Goal: Task Accomplishment & Management: Complete application form

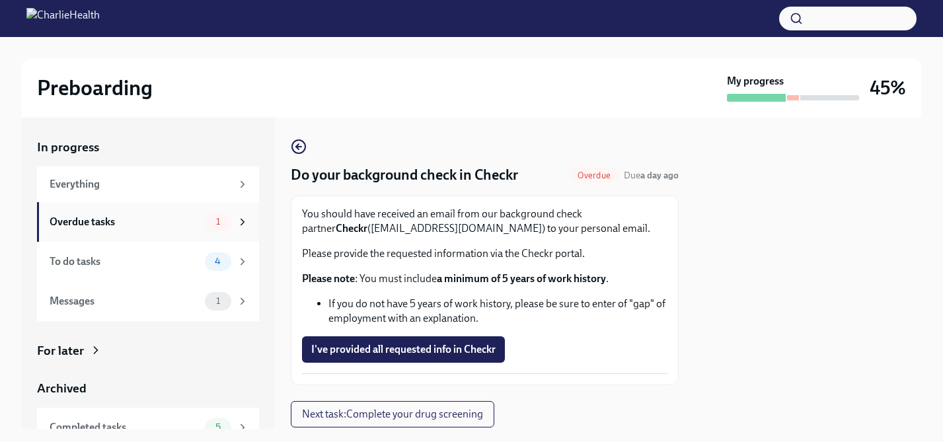
click at [161, 220] on div "Overdue tasks" at bounding box center [125, 222] width 150 height 15
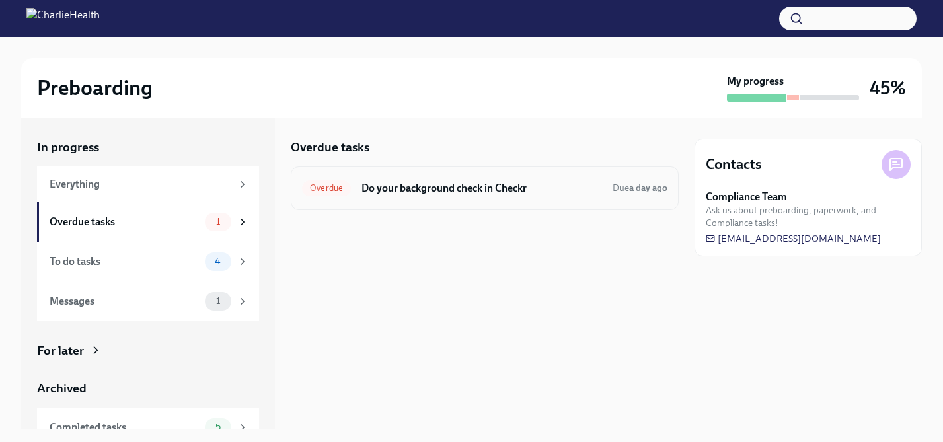
click at [422, 205] on div "Overdue Do your background check in Checkr Due a day ago" at bounding box center [485, 189] width 388 height 44
click at [434, 199] on div "Overdue Do your background check in Checkr Due a day ago" at bounding box center [485, 189] width 388 height 44
click at [445, 186] on h6 "Do your background check in Checkr" at bounding box center [482, 188] width 241 height 15
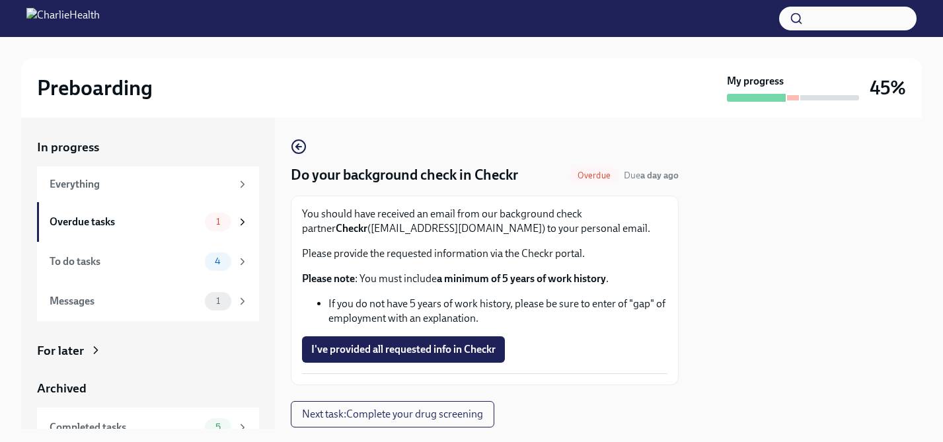
scroll to position [41, 0]
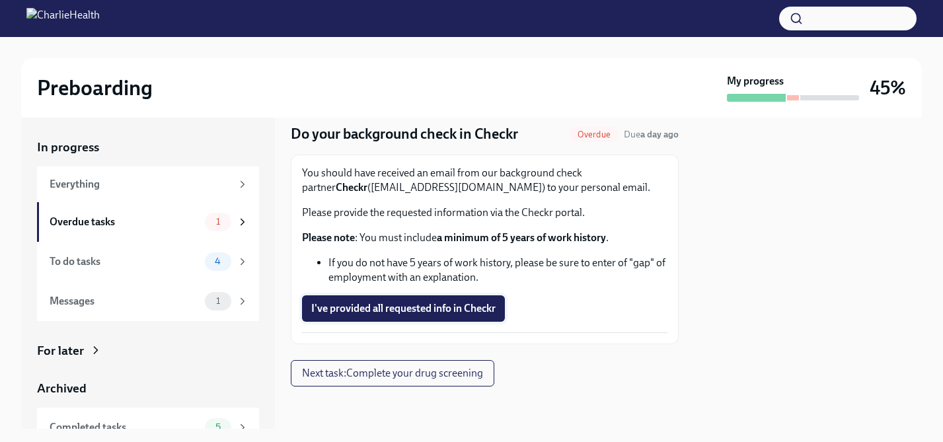
click at [457, 306] on span "I've provided all requested info in Checkr" at bounding box center [403, 308] width 184 height 13
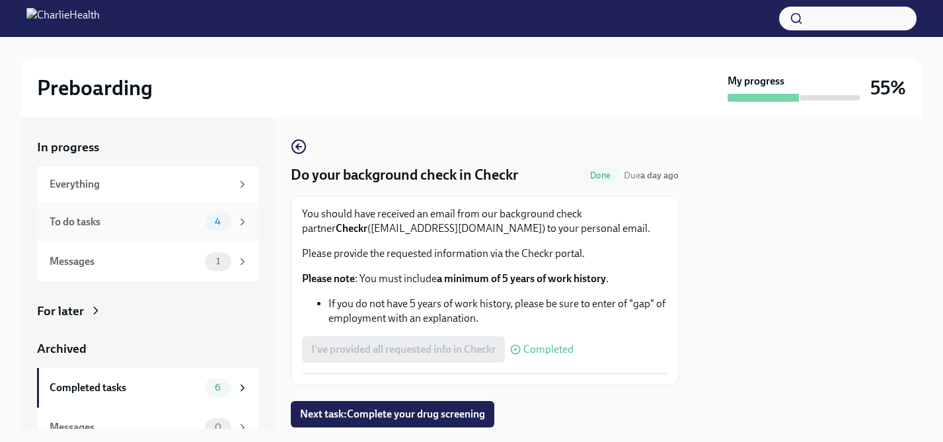
click at [175, 206] on div "To do tasks 4" at bounding box center [148, 222] width 222 height 40
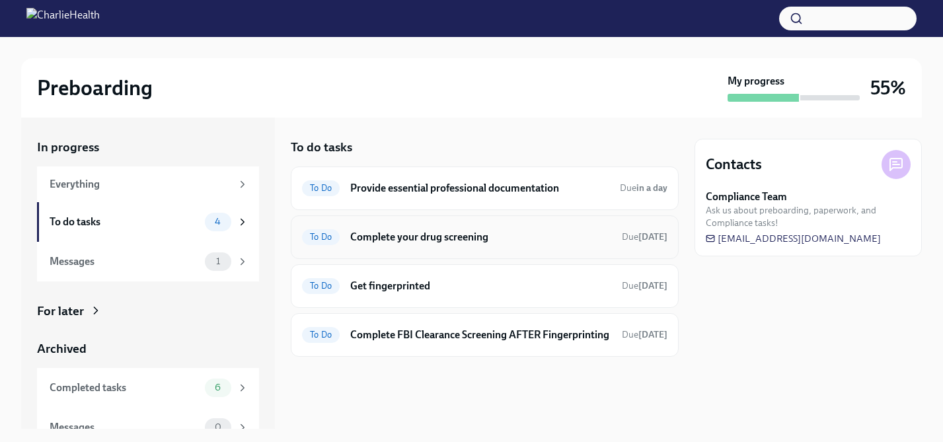
click at [518, 232] on h6 "Complete your drug screening" at bounding box center [480, 237] width 261 height 15
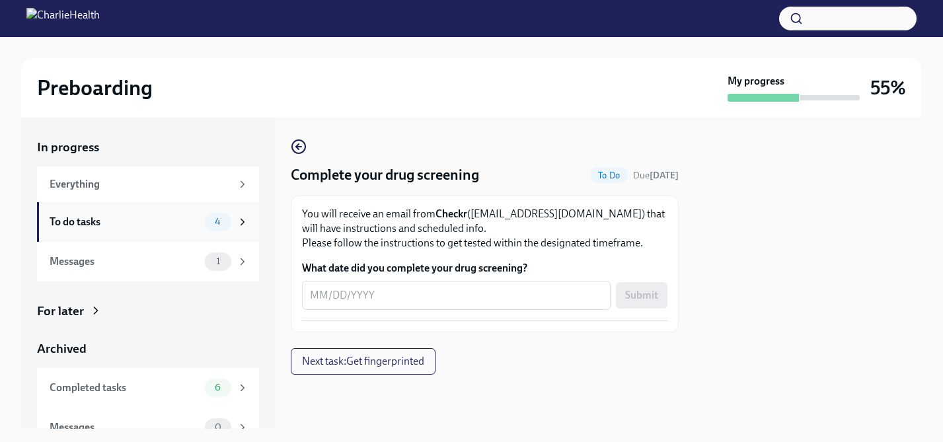
click at [164, 222] on div "To do tasks" at bounding box center [125, 222] width 150 height 15
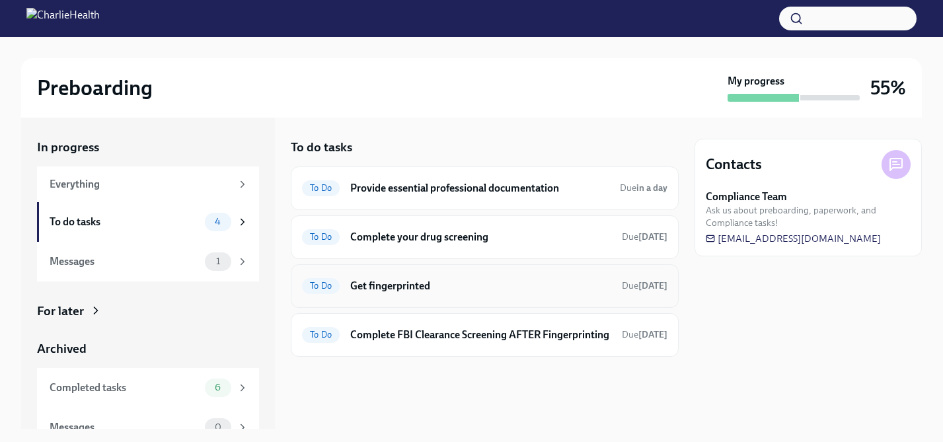
click at [475, 281] on h6 "Get fingerprinted" at bounding box center [480, 286] width 261 height 15
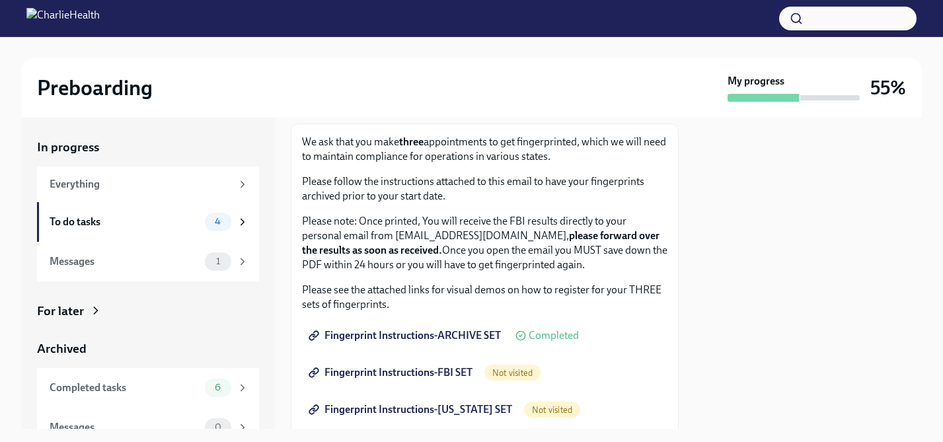
scroll to position [73, 0]
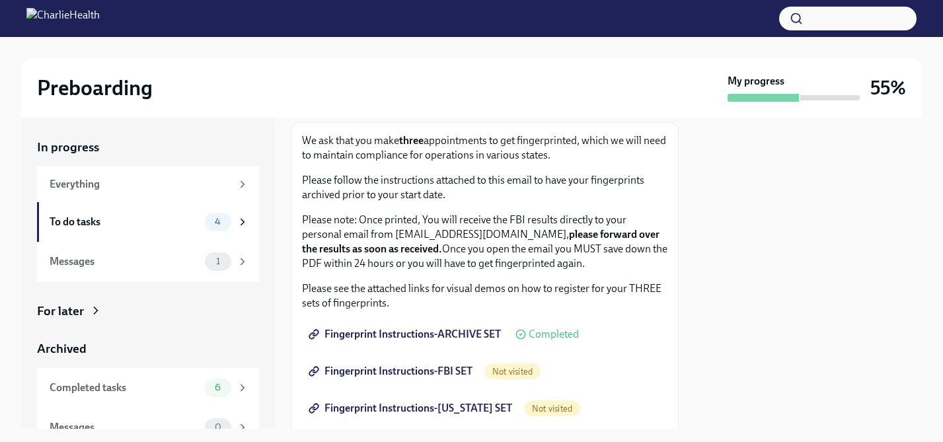
click at [453, 331] on span "Fingerprint Instructions-ARCHIVE SET" at bounding box center [406, 334] width 190 height 13
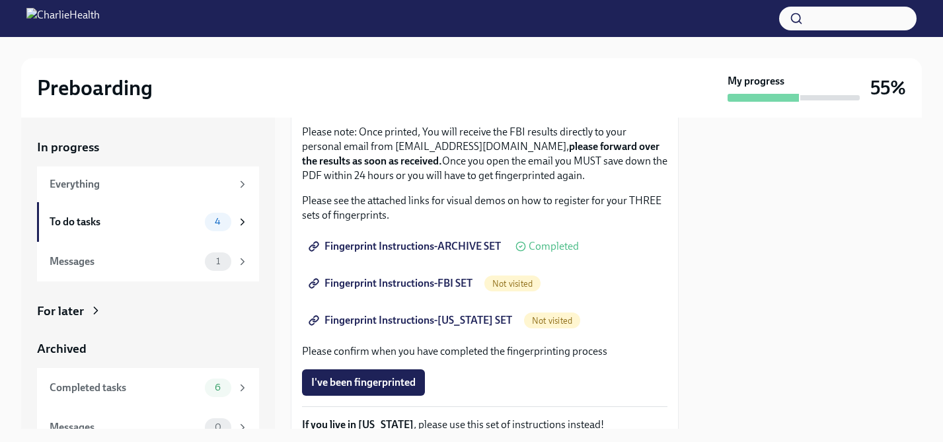
scroll to position [162, 0]
click at [143, 222] on div "To do tasks" at bounding box center [125, 222] width 150 height 15
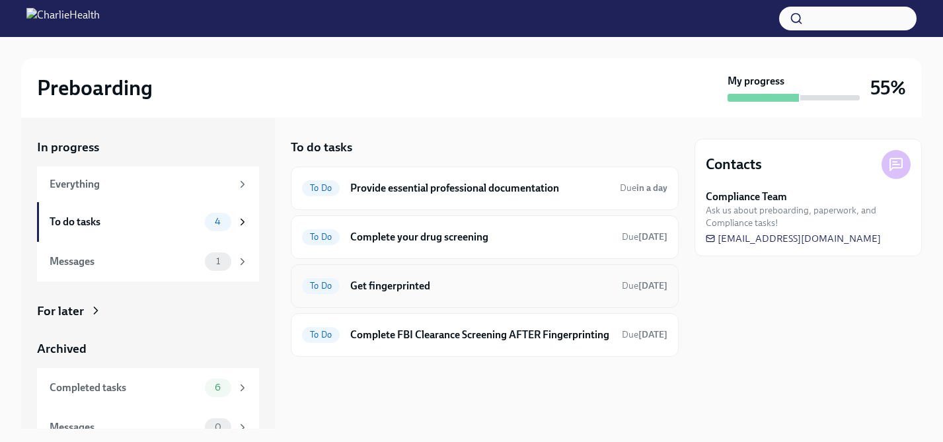
click at [572, 281] on h6 "Get fingerprinted" at bounding box center [480, 286] width 261 height 15
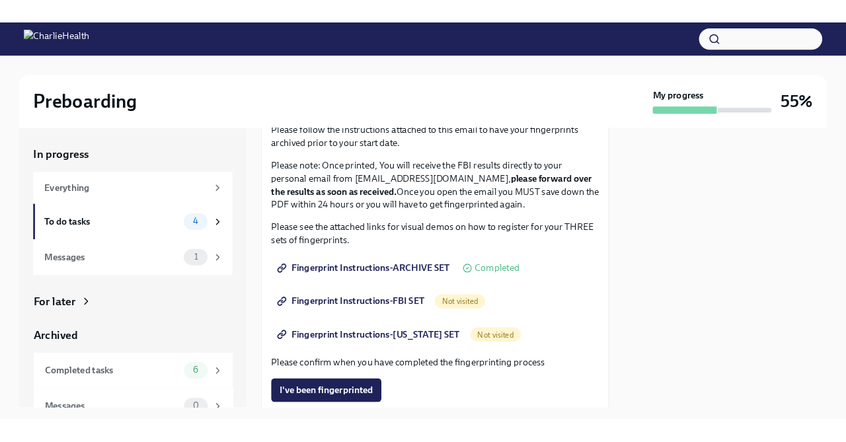
scroll to position [149, 0]
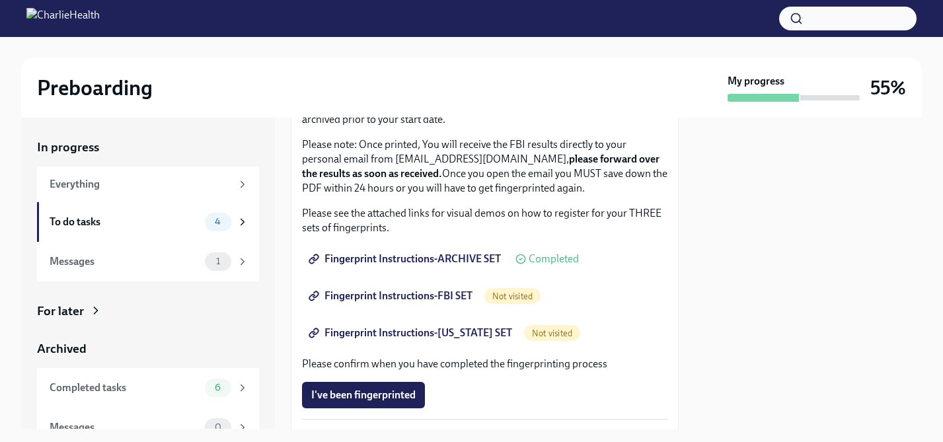
click at [432, 253] on span "Fingerprint Instructions-ARCHIVE SET" at bounding box center [406, 258] width 190 height 13
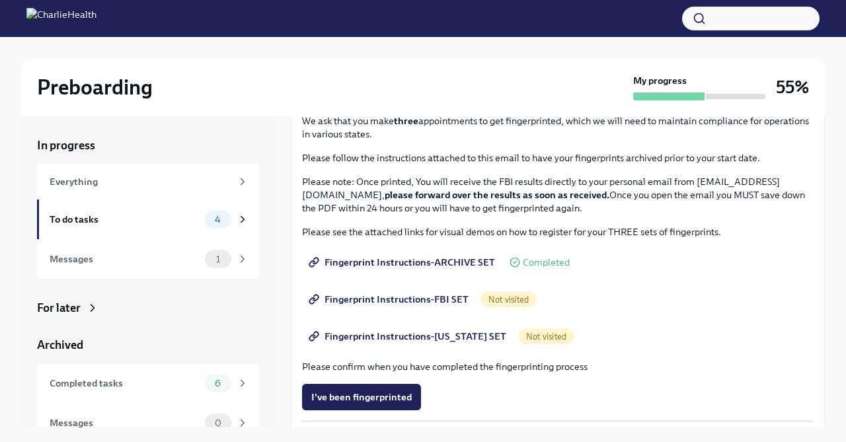
scroll to position [103, 0]
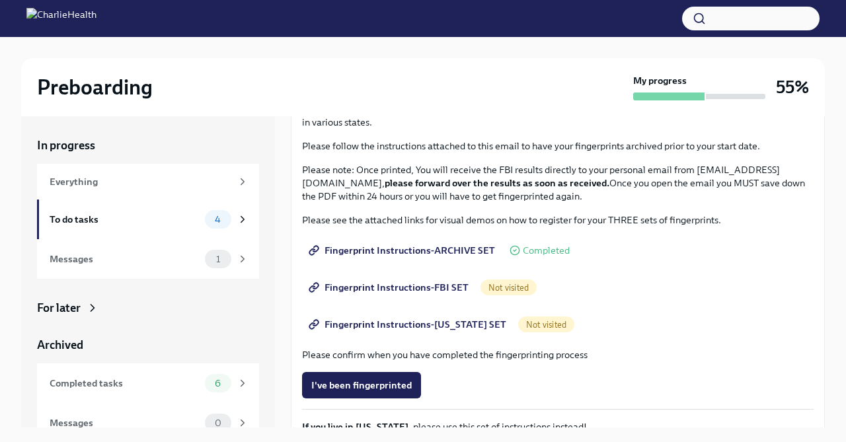
click at [425, 282] on span "Fingerprint Instructions-FBI SET" at bounding box center [389, 287] width 157 height 13
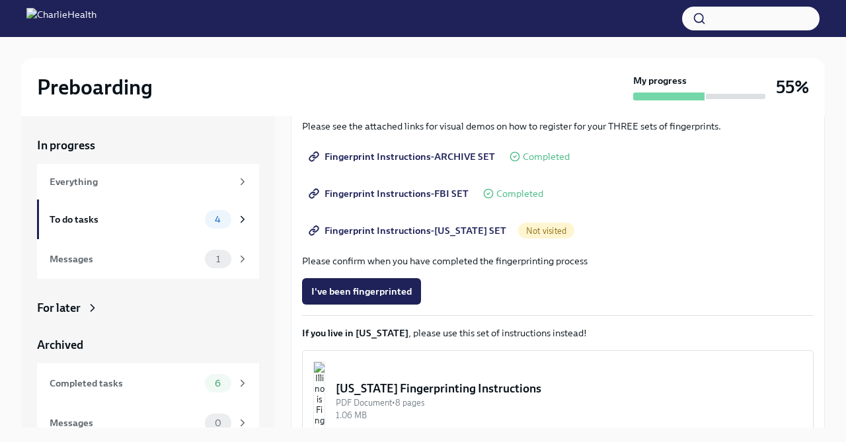
scroll to position [196, 0]
click at [414, 229] on span "Fingerprint Instructions-[US_STATE] SET" at bounding box center [408, 231] width 195 height 13
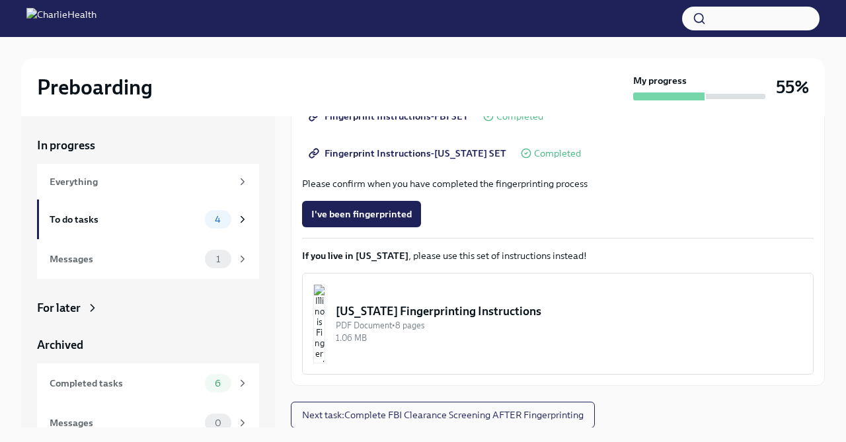
scroll to position [275, 0]
click at [165, 225] on div "To do tasks" at bounding box center [125, 219] width 150 height 15
